Goal: Information Seeking & Learning: Check status

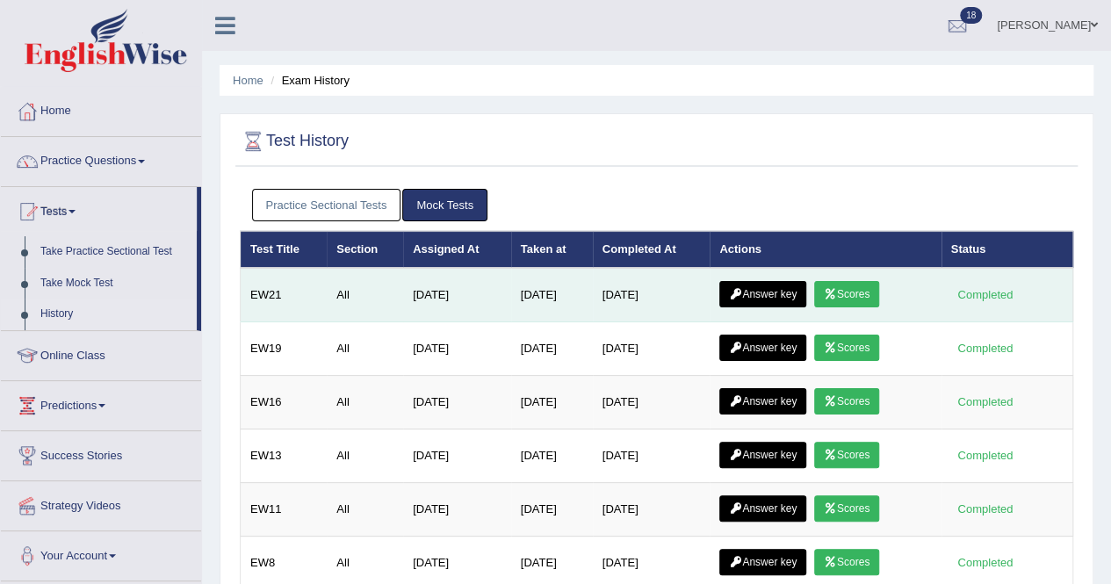
click at [848, 293] on link "Scores" at bounding box center [846, 294] width 65 height 26
drag, startPoint x: 0, startPoint y: 0, endPoint x: 770, endPoint y: 292, distance: 823.8
click at [770, 292] on link "Answer key" at bounding box center [762, 294] width 87 height 26
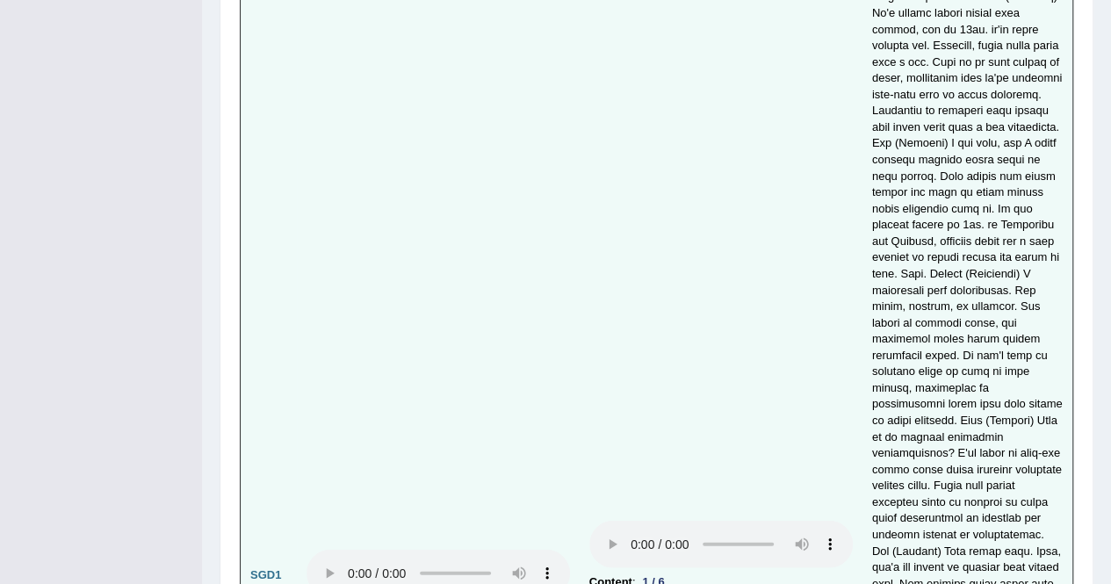
scroll to position [5280, 0]
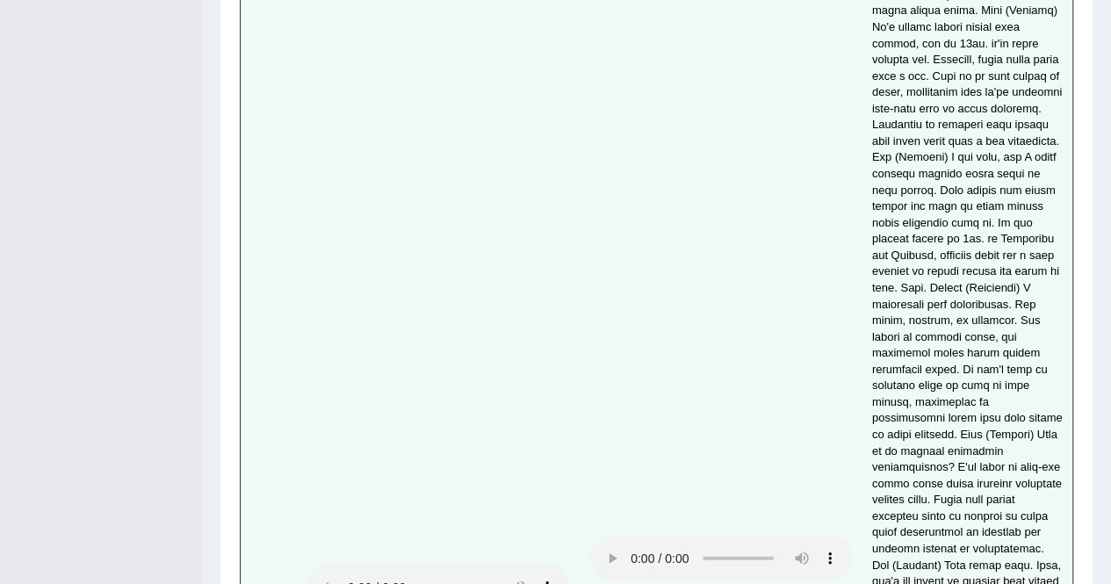
click at [581, 97] on td "Content : 1 / 6 Oral fluency : 4 / 5 Pronunciation : 4 / 5" at bounding box center [721, 589] width 283 height 1259
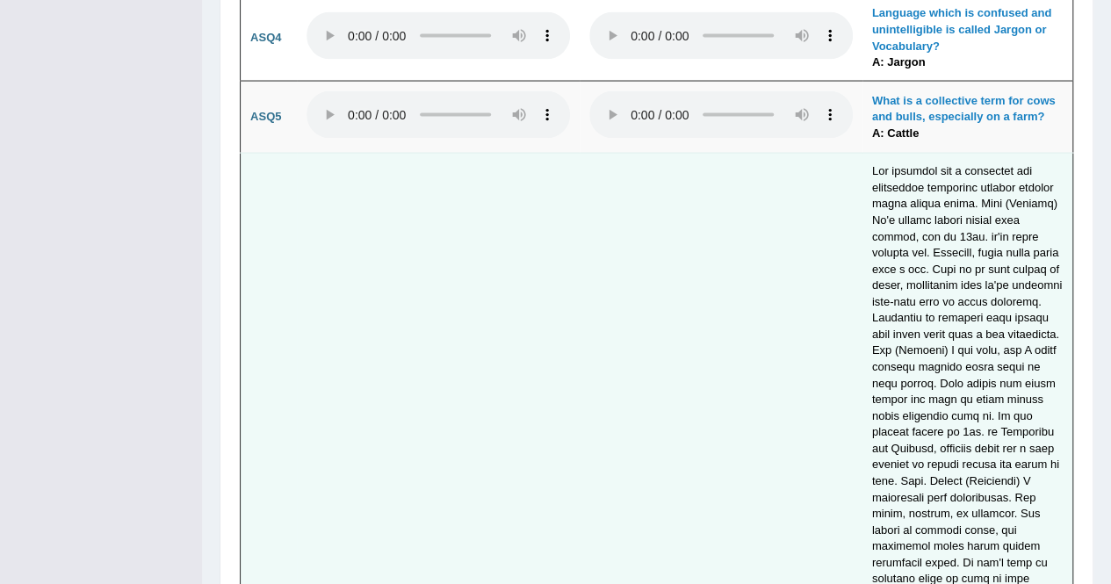
scroll to position [5016, 0]
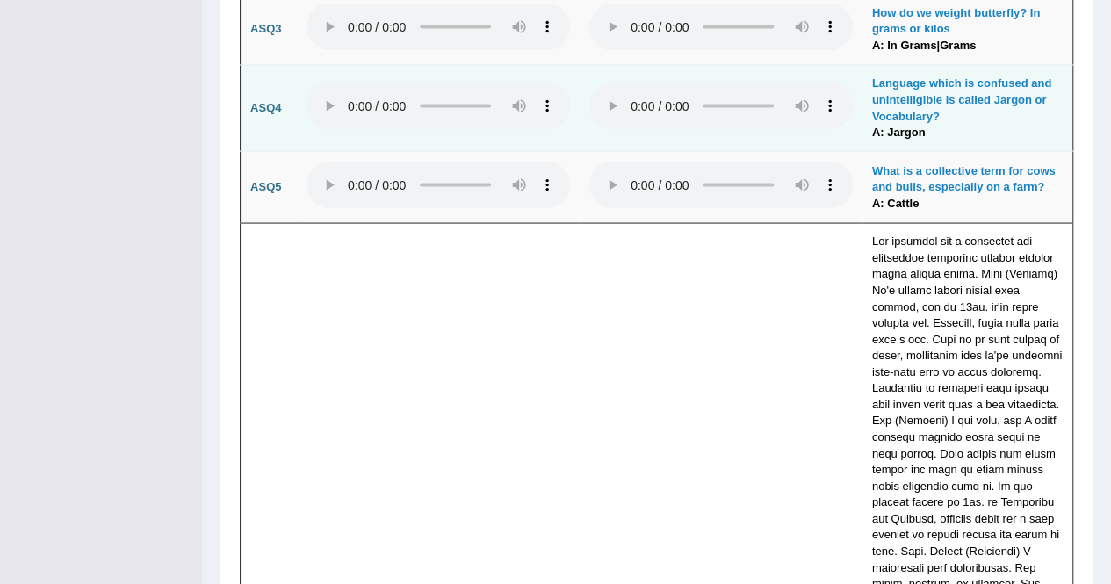
click at [581, 97] on td at bounding box center [721, 108] width 283 height 85
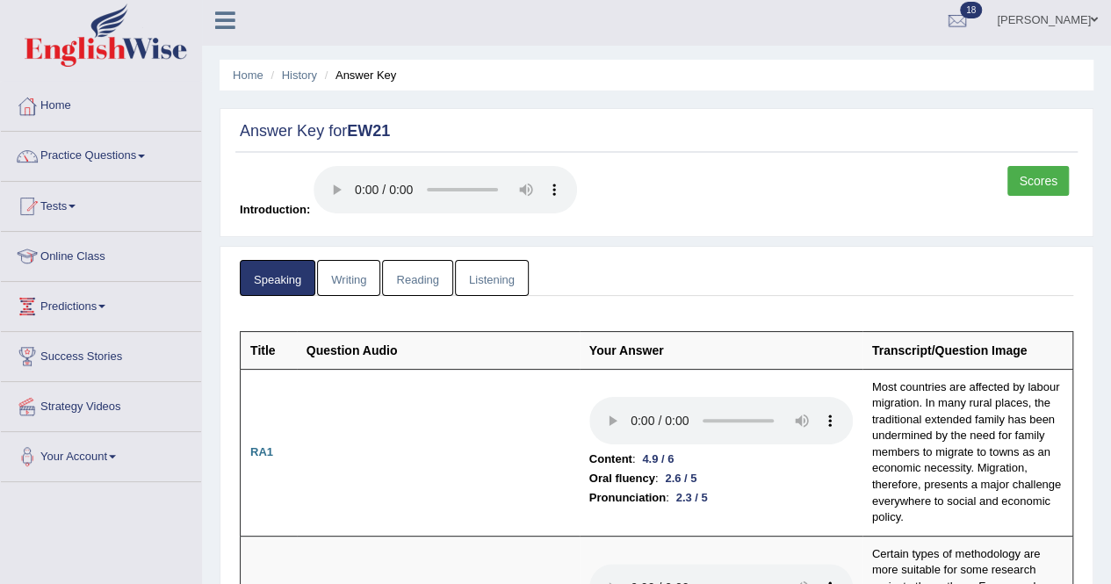
scroll to position [0, 0]
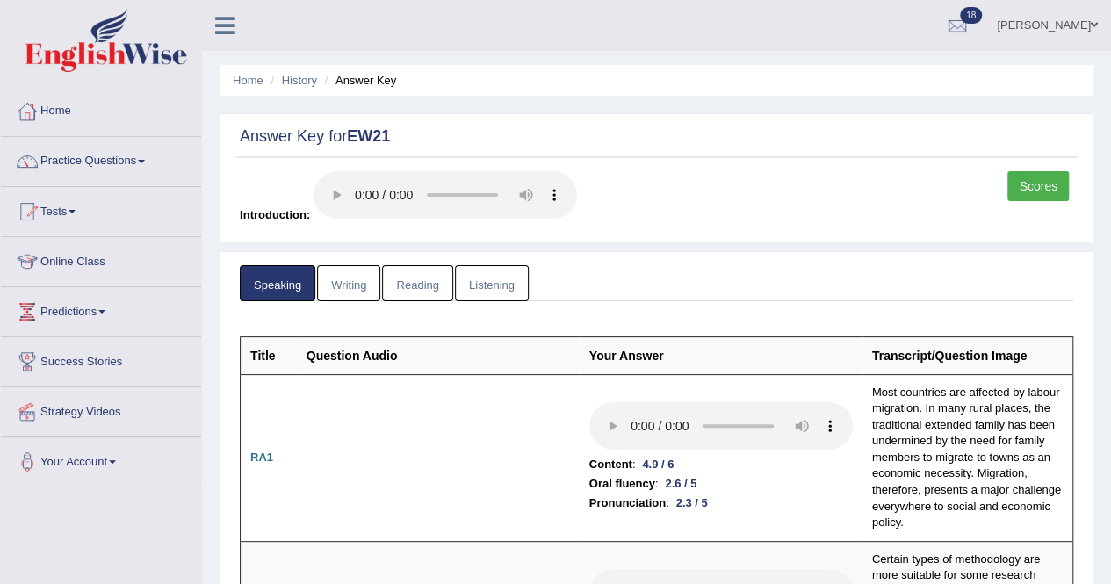
click at [344, 294] on link "Writing" at bounding box center [348, 283] width 63 height 36
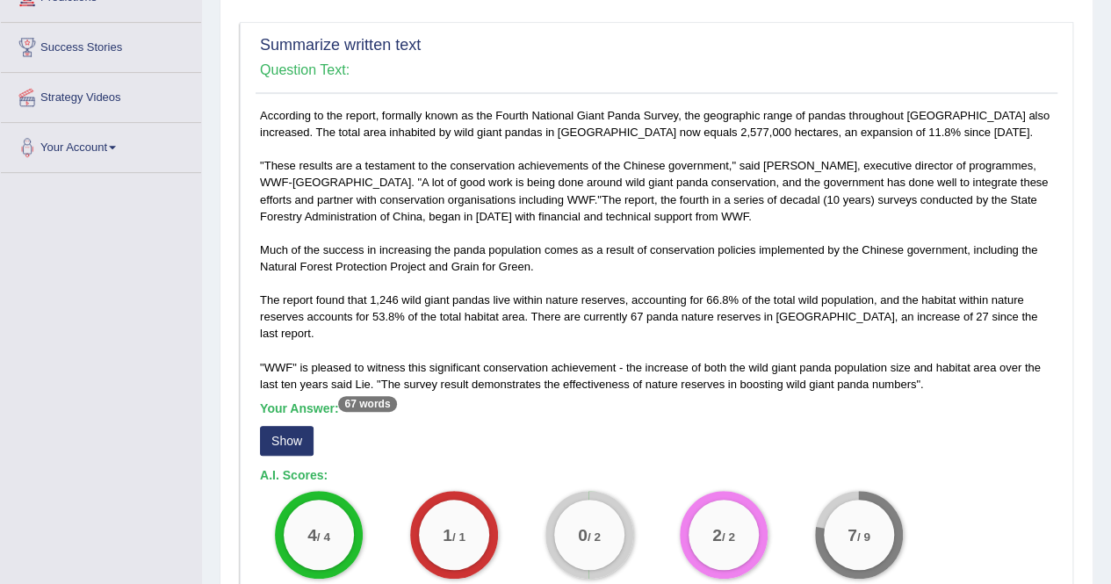
scroll to position [351, 0]
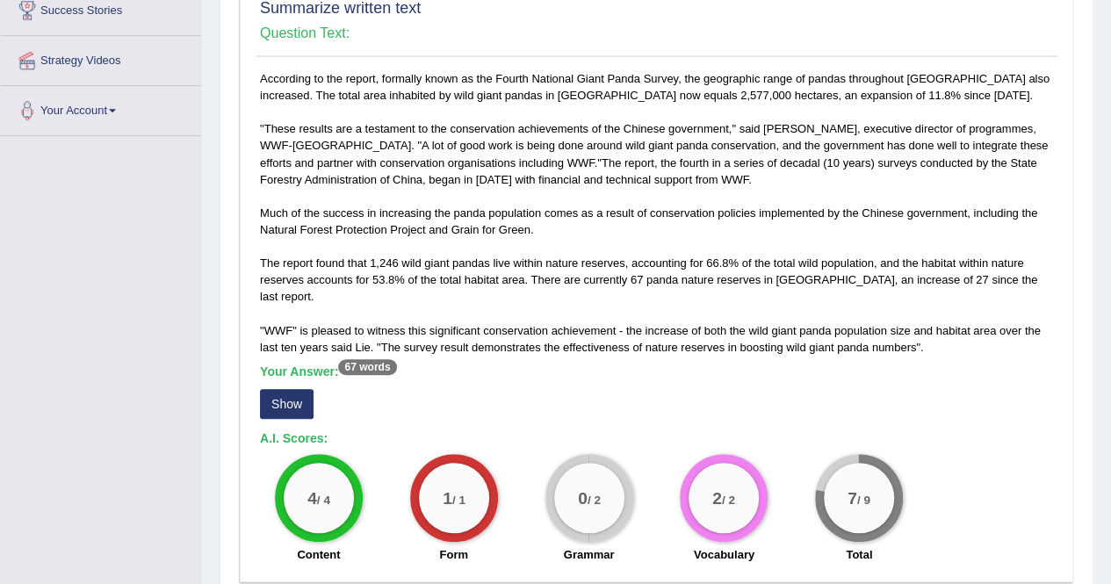
click at [285, 389] on button "Show" at bounding box center [287, 404] width 54 height 30
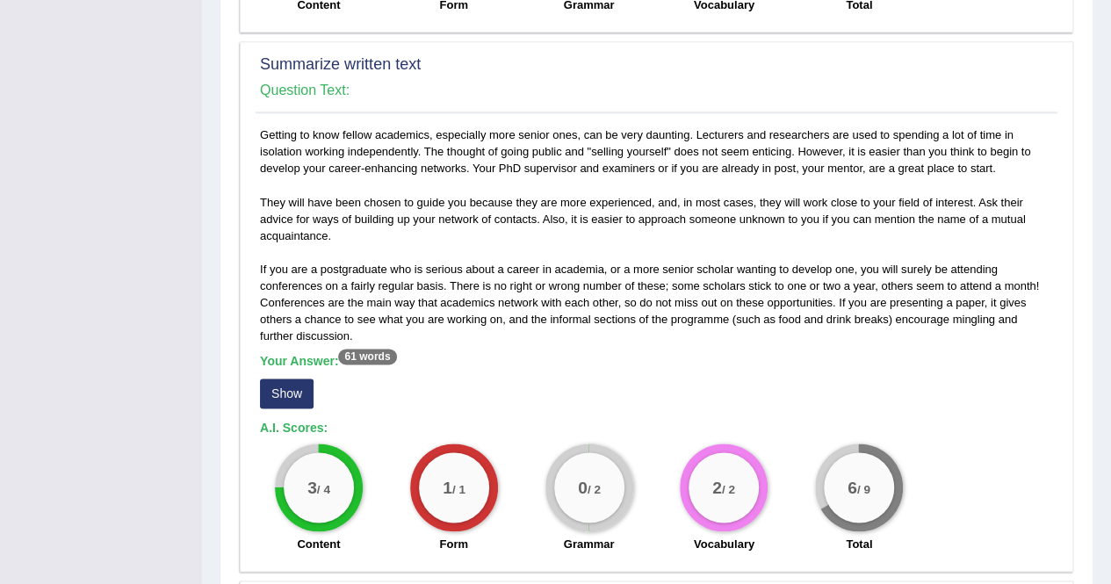
scroll to position [966, 0]
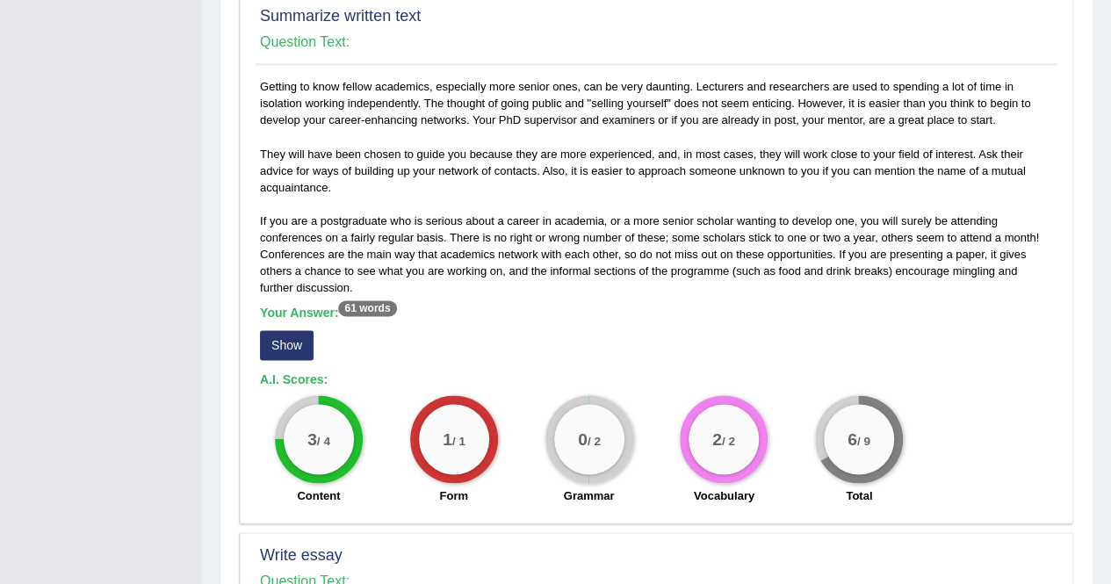
click at [298, 330] on button "Show" at bounding box center [287, 345] width 54 height 30
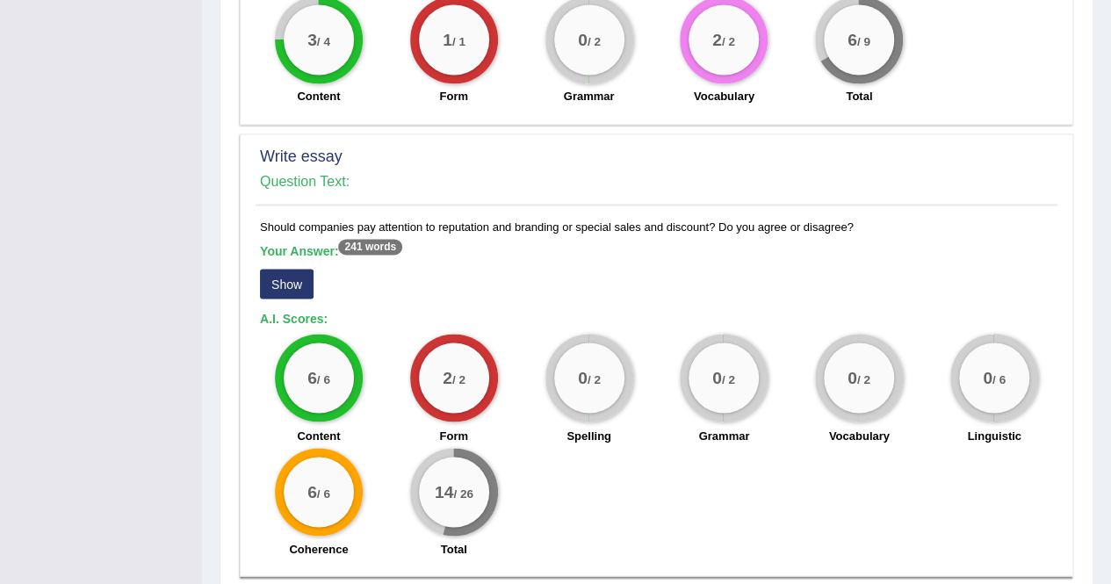
scroll to position [1405, 0]
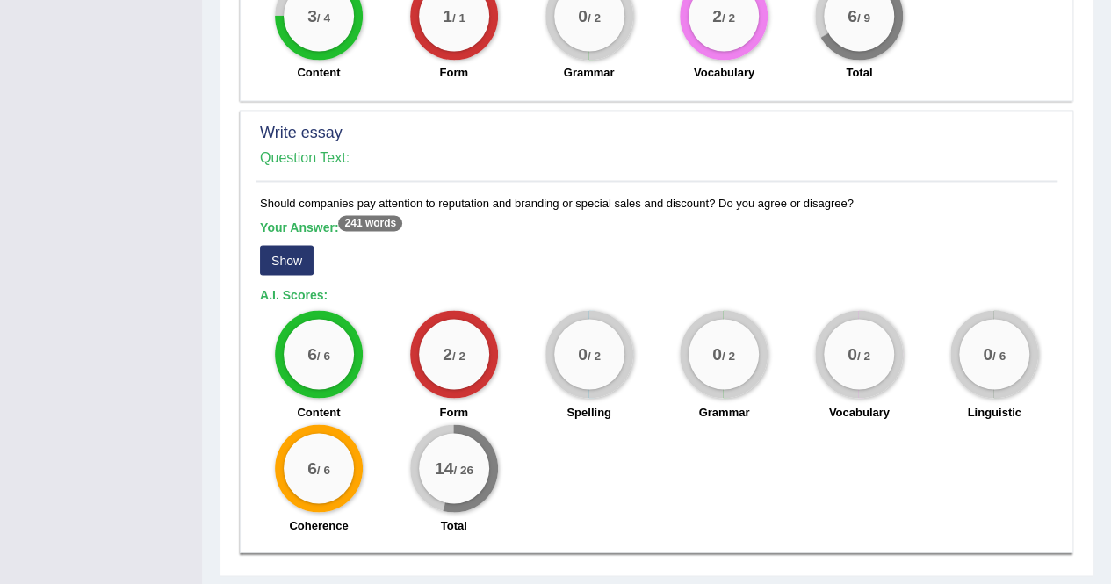
click at [290, 245] on button "Show" at bounding box center [287, 260] width 54 height 30
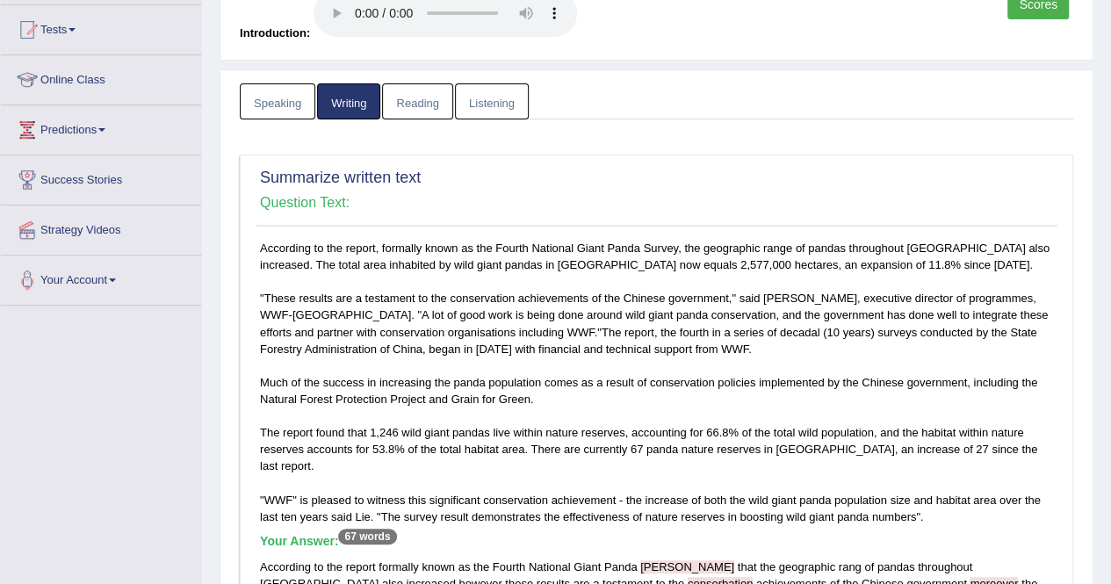
scroll to position [0, 0]
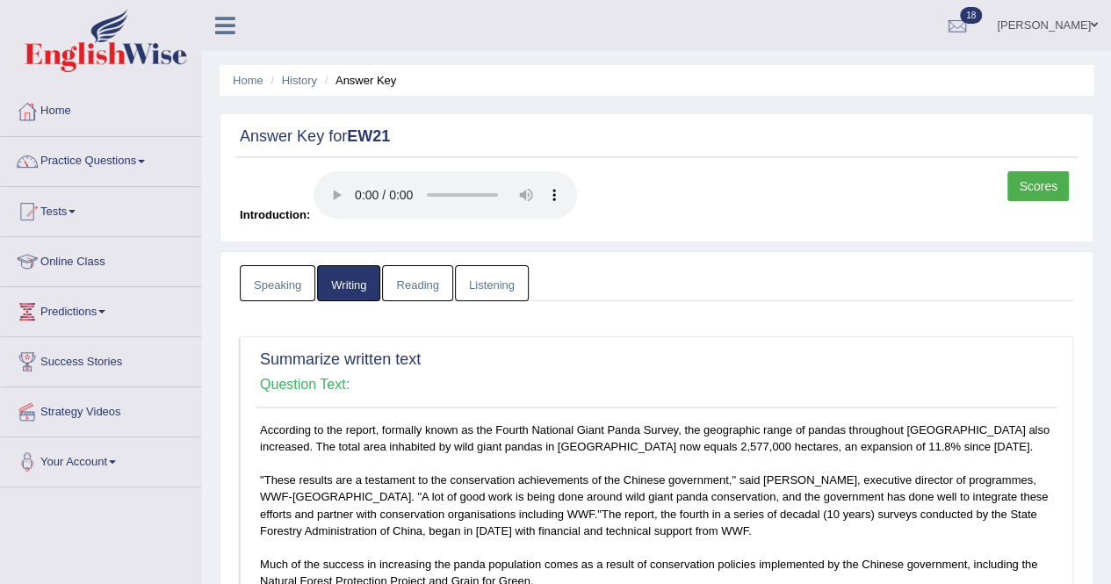
click at [423, 283] on link "Reading" at bounding box center [417, 283] width 70 height 36
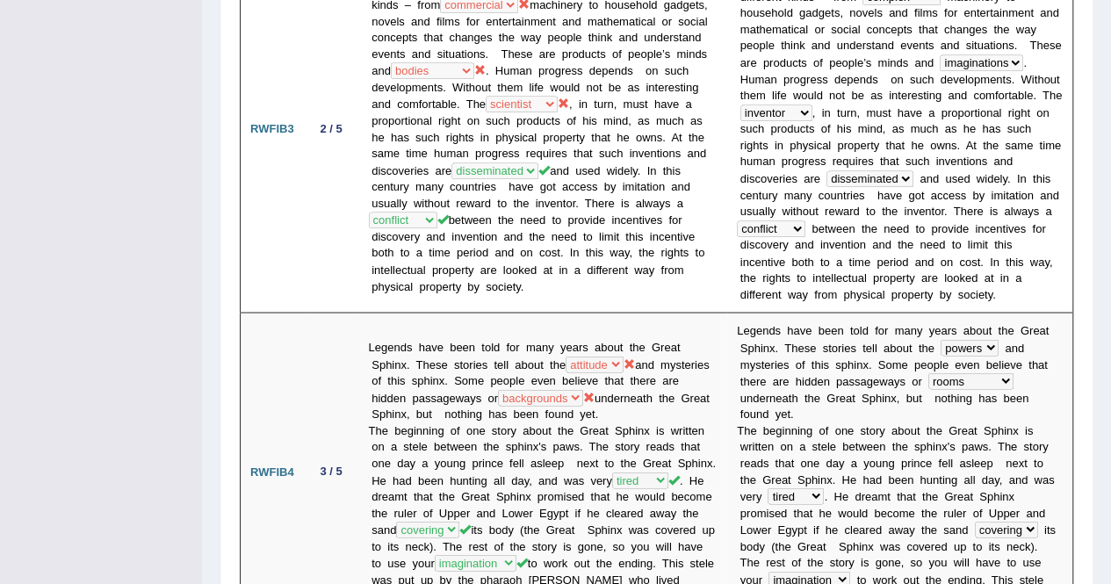
scroll to position [1493, 0]
